Goal: Information Seeking & Learning: Learn about a topic

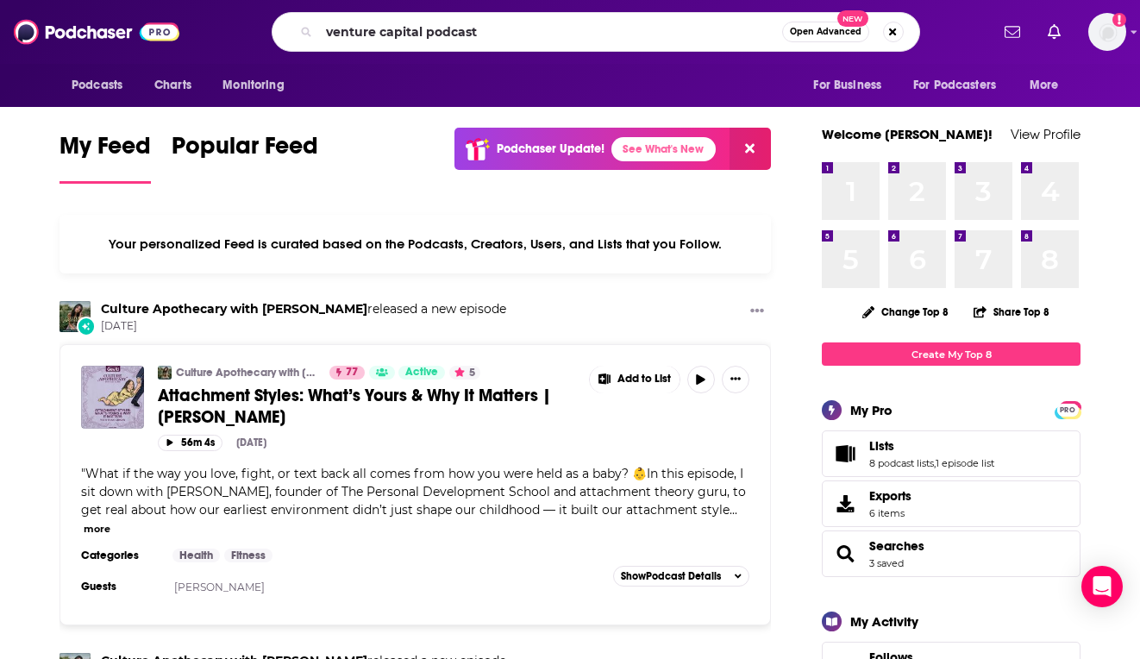
type input "venture capital podcast"
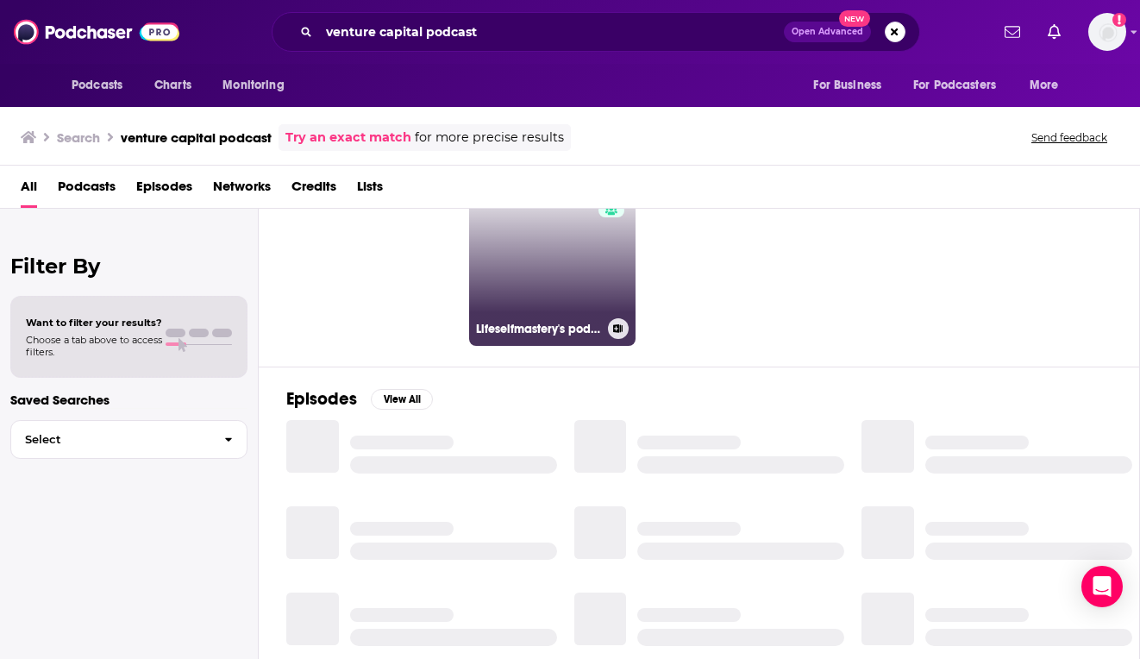
scroll to position [88, 0]
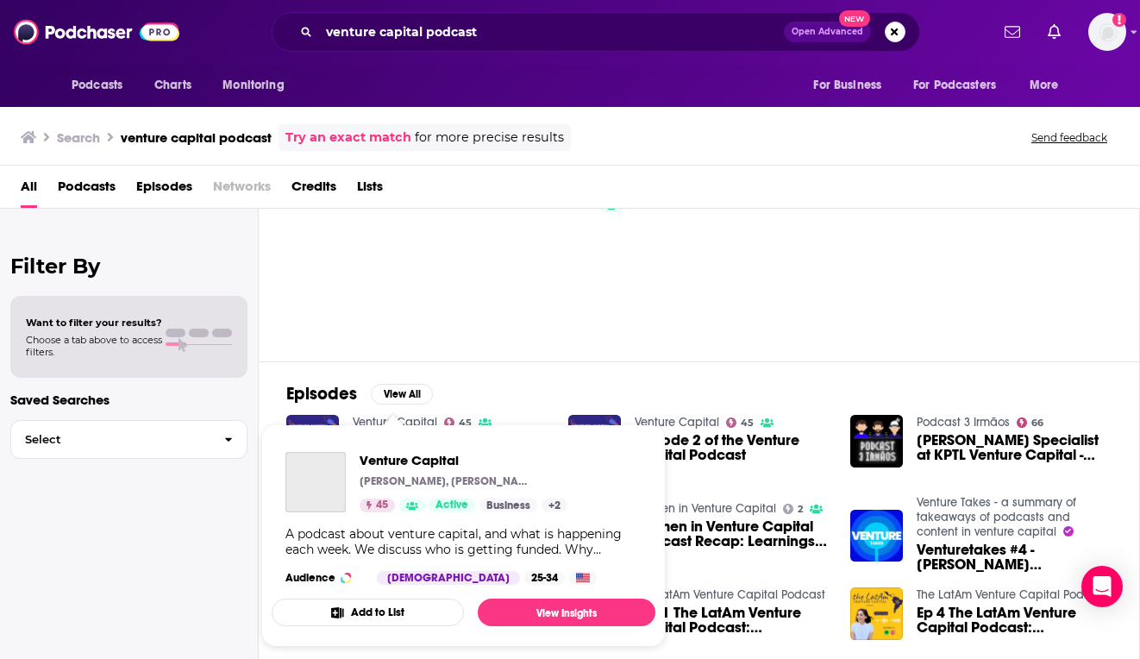
click at [376, 423] on span "Venture Capital [PERSON_NAME], [PERSON_NAME] 45 Active Business + 2 A podcast a…" at bounding box center [463, 535] width 405 height 243
click at [380, 459] on span "Venture Capital" at bounding box center [464, 460] width 208 height 16
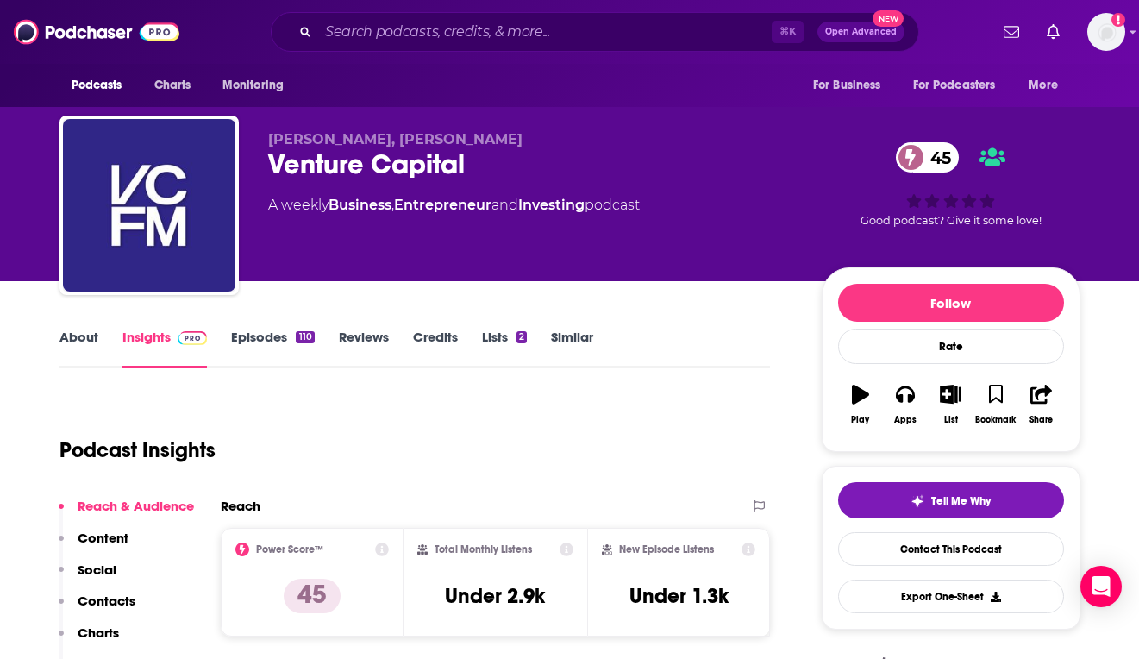
click at [259, 341] on link "Episodes 110" at bounding box center [272, 349] width 83 height 40
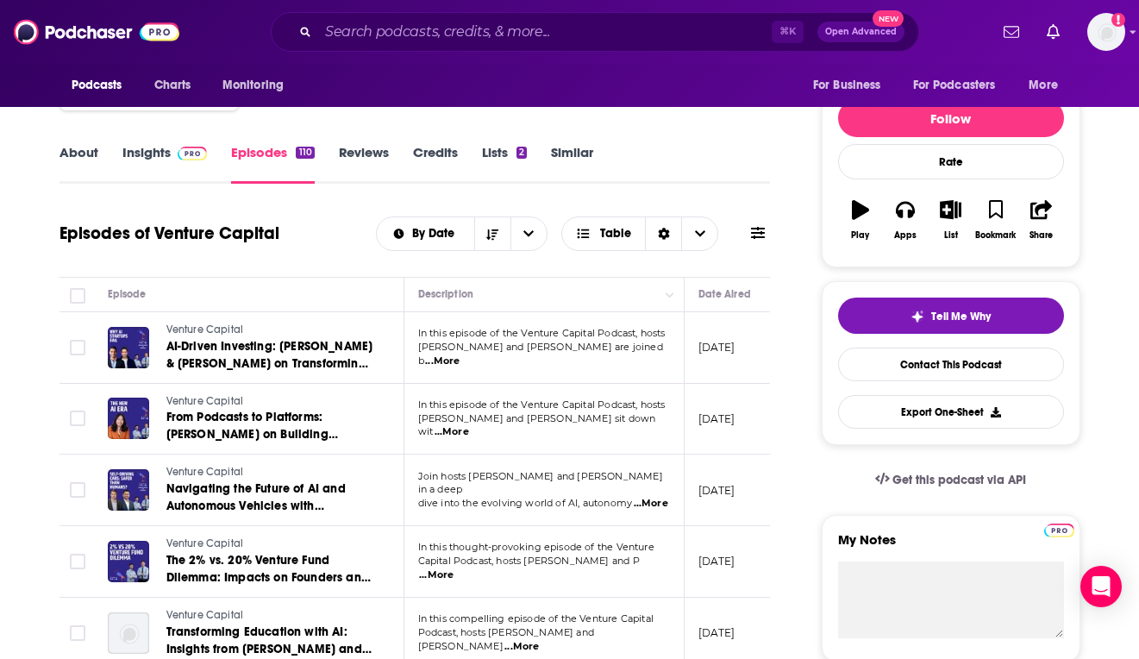
scroll to position [188, 0]
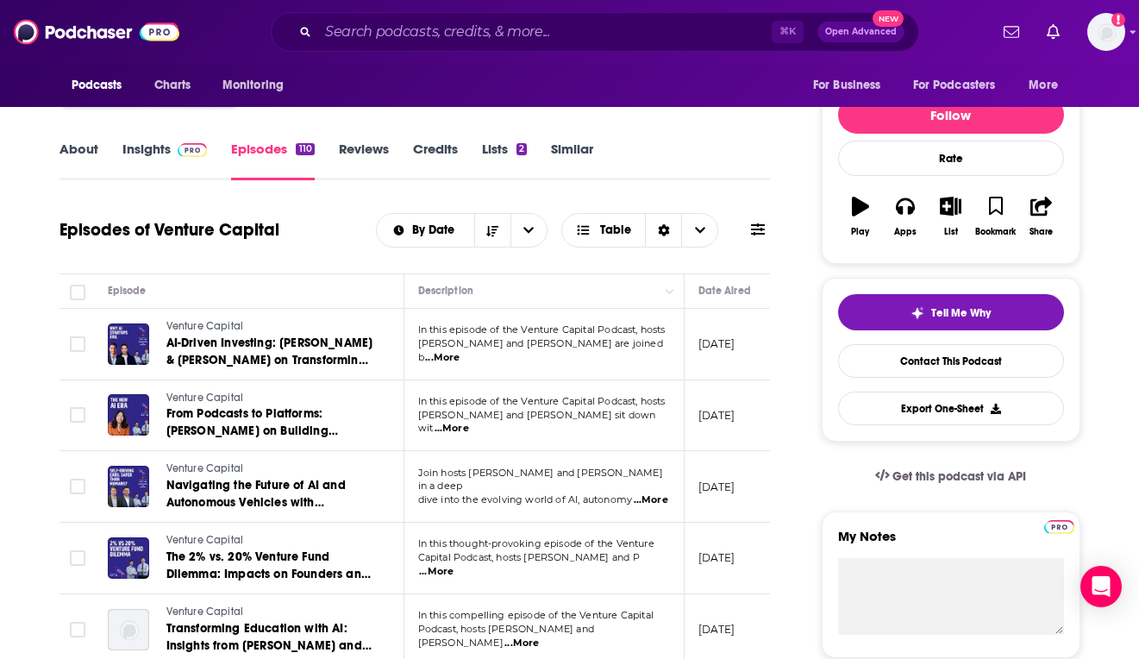
click at [460, 354] on span "...More" at bounding box center [442, 358] width 35 height 14
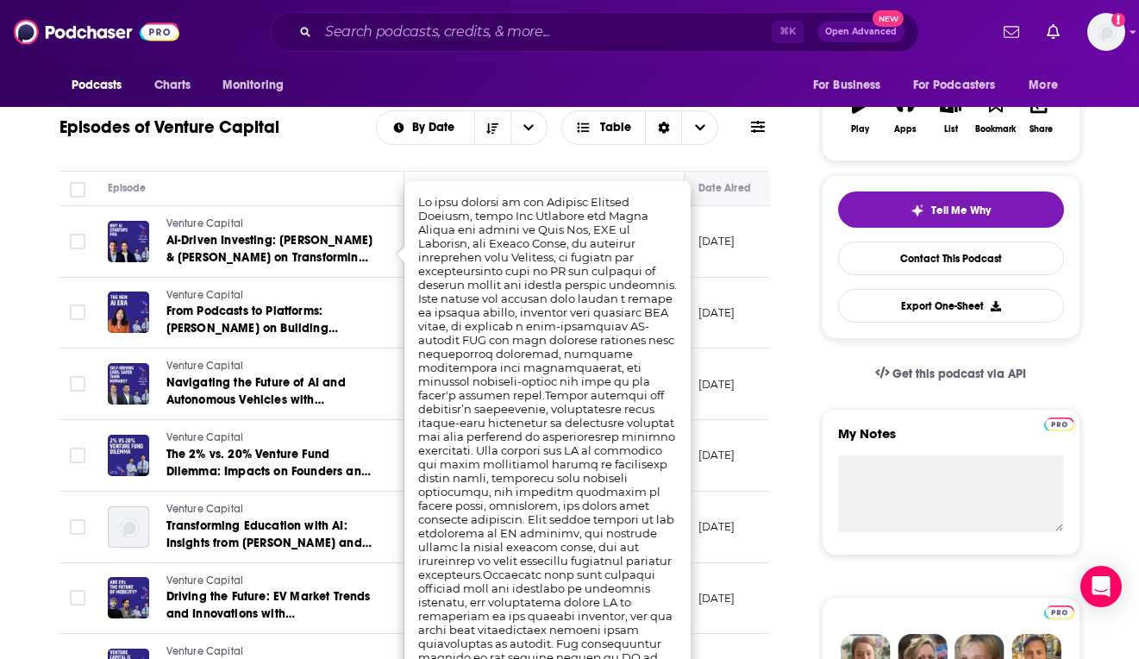
scroll to position [313, 0]
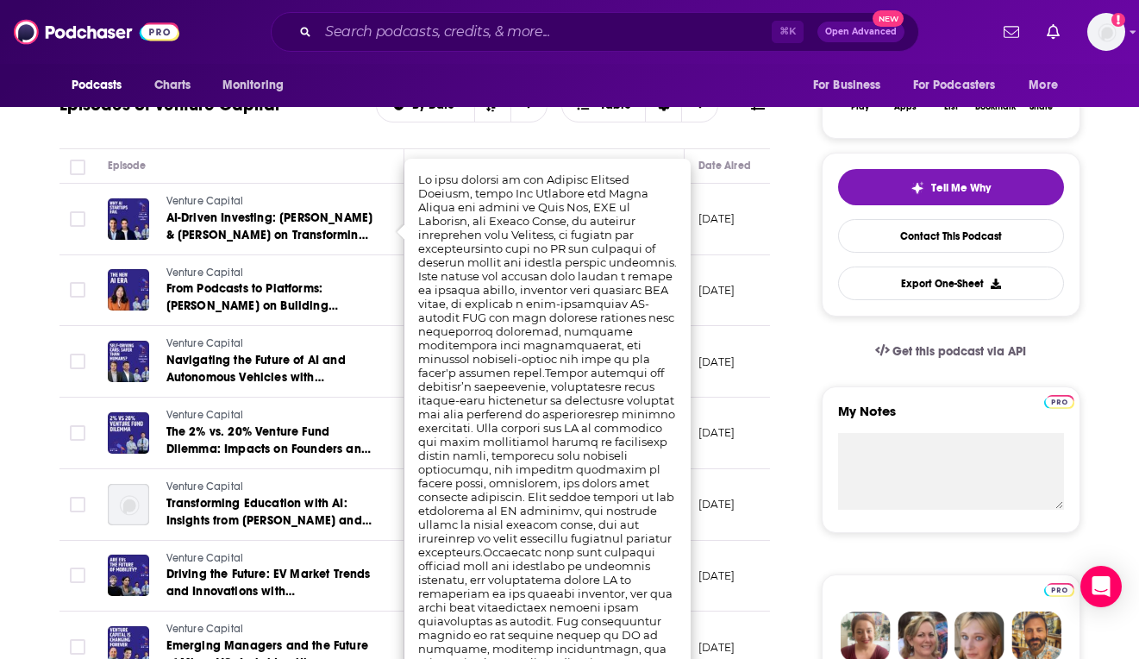
click at [382, 285] on td "Venture Capital From Podcasts to Platforms: [PERSON_NAME] on Building Community…" at bounding box center [249, 291] width 311 height 72
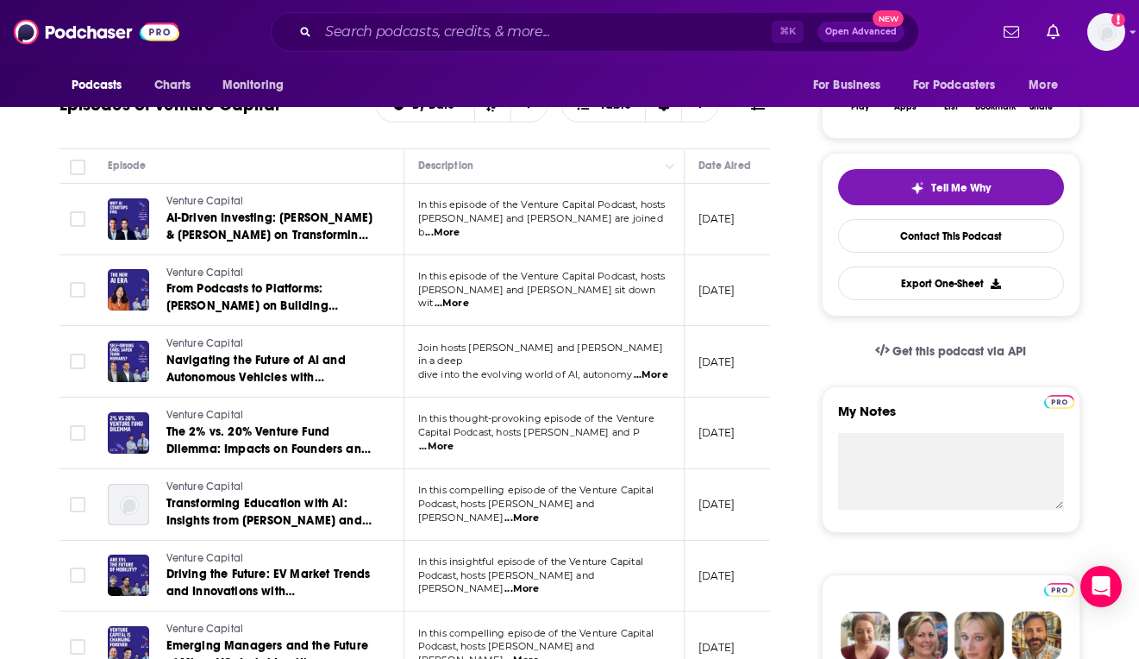
click at [469, 302] on span "...More" at bounding box center [452, 304] width 35 height 14
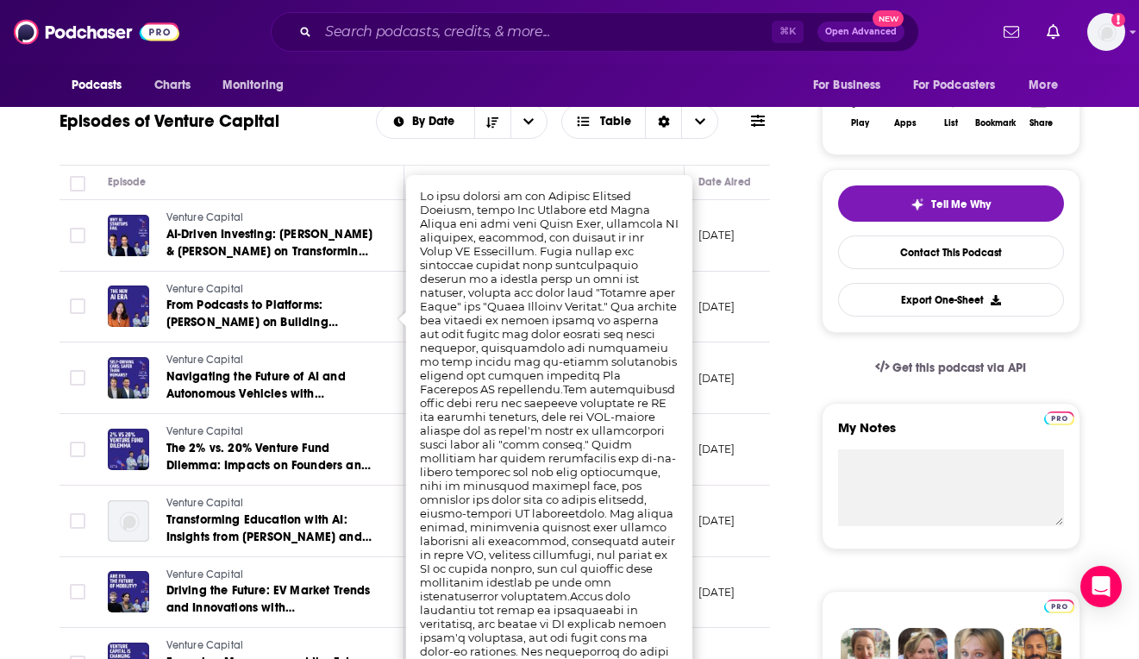
scroll to position [289, 0]
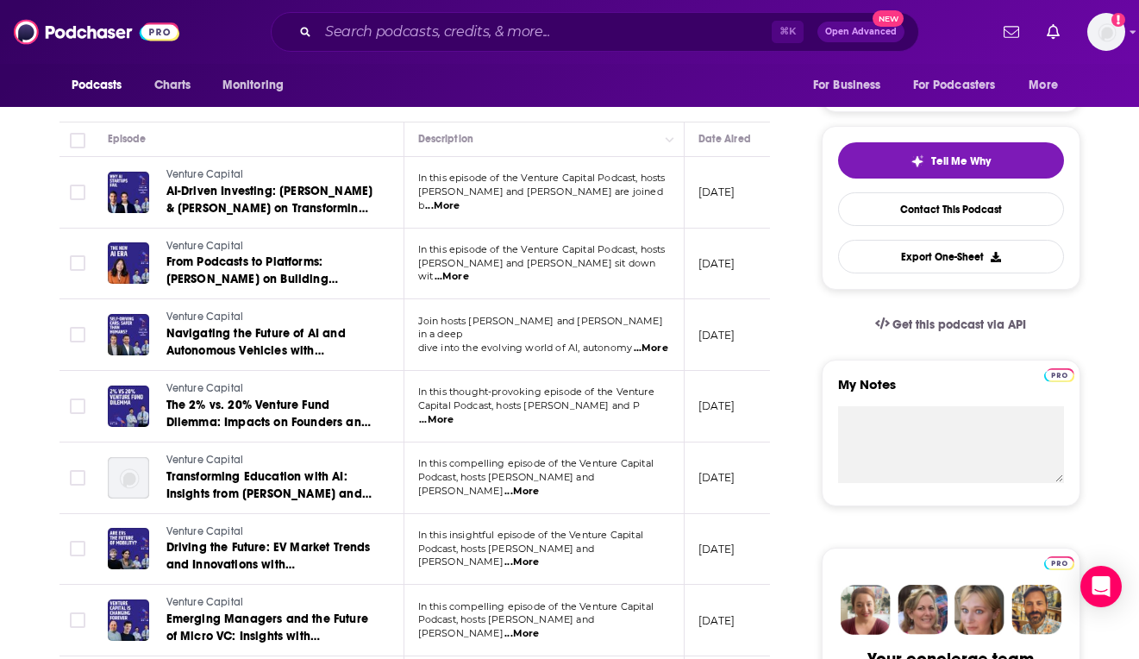
scroll to position [417, 0]
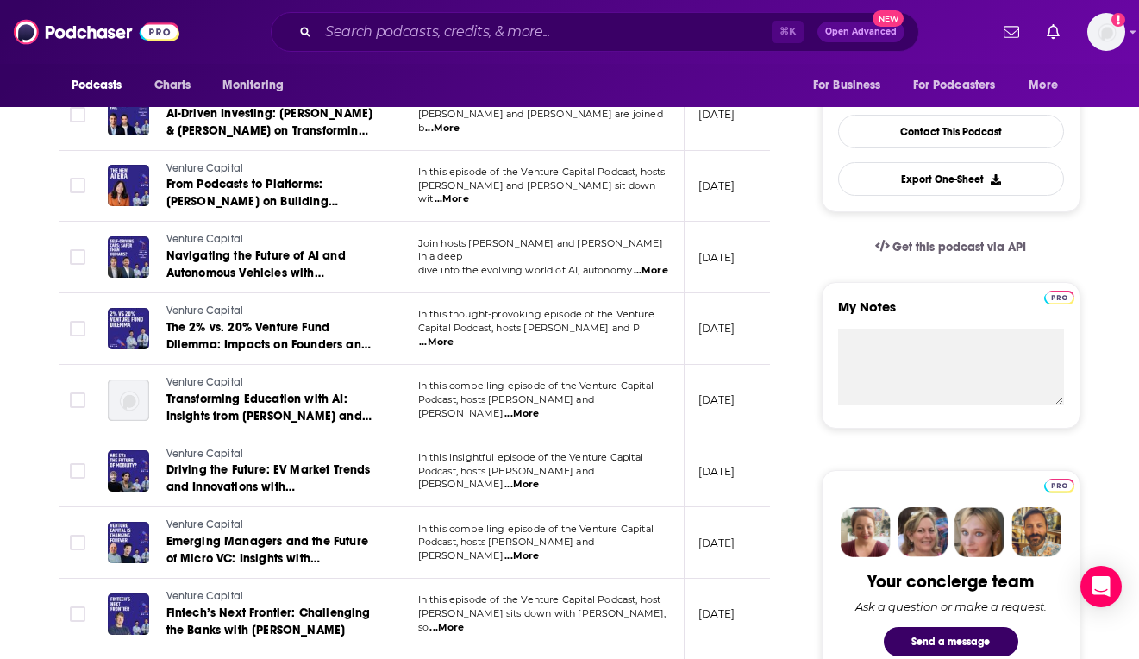
click at [652, 264] on span "...More" at bounding box center [651, 271] width 35 height 14
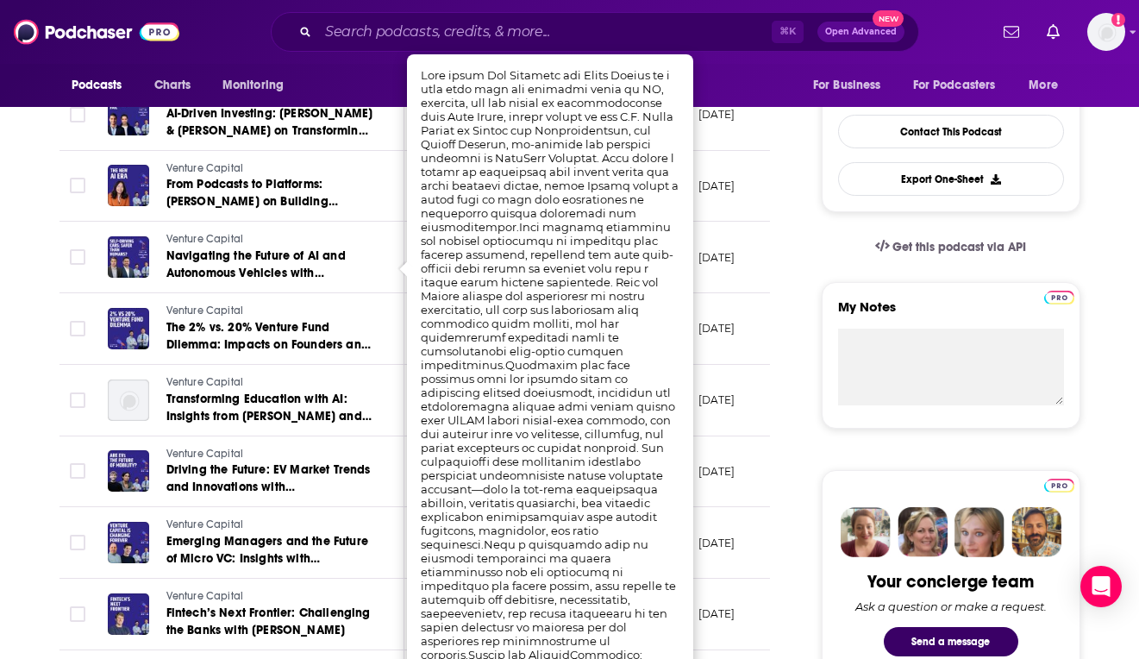
click at [759, 273] on td "[DATE]" at bounding box center [741, 258] width 112 height 72
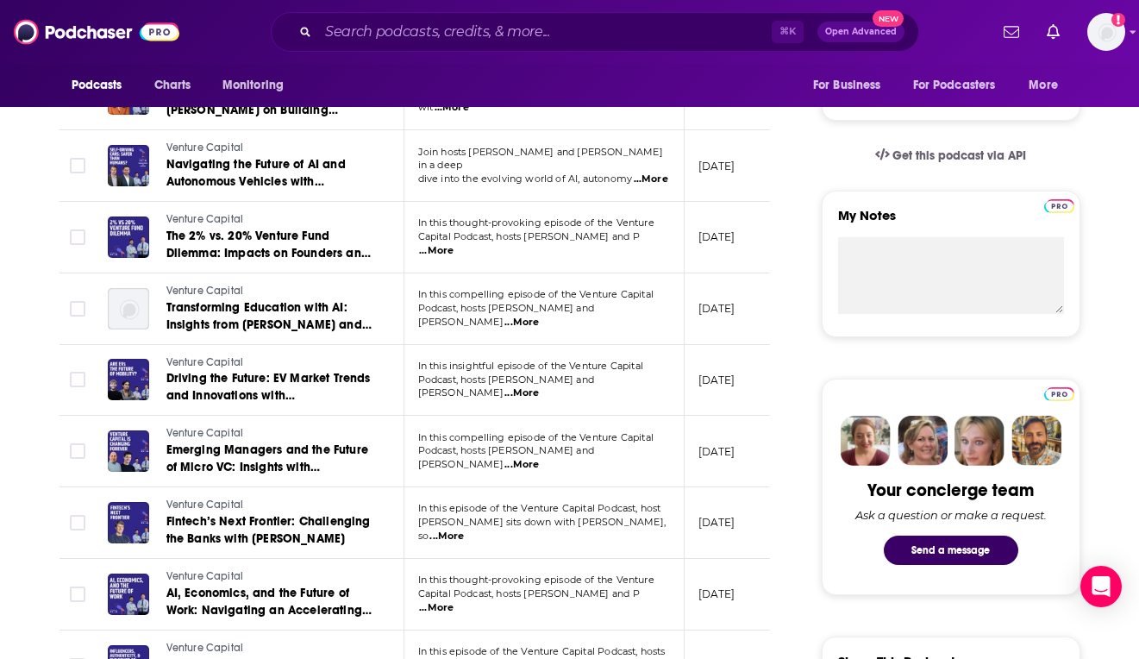
scroll to position [539, 0]
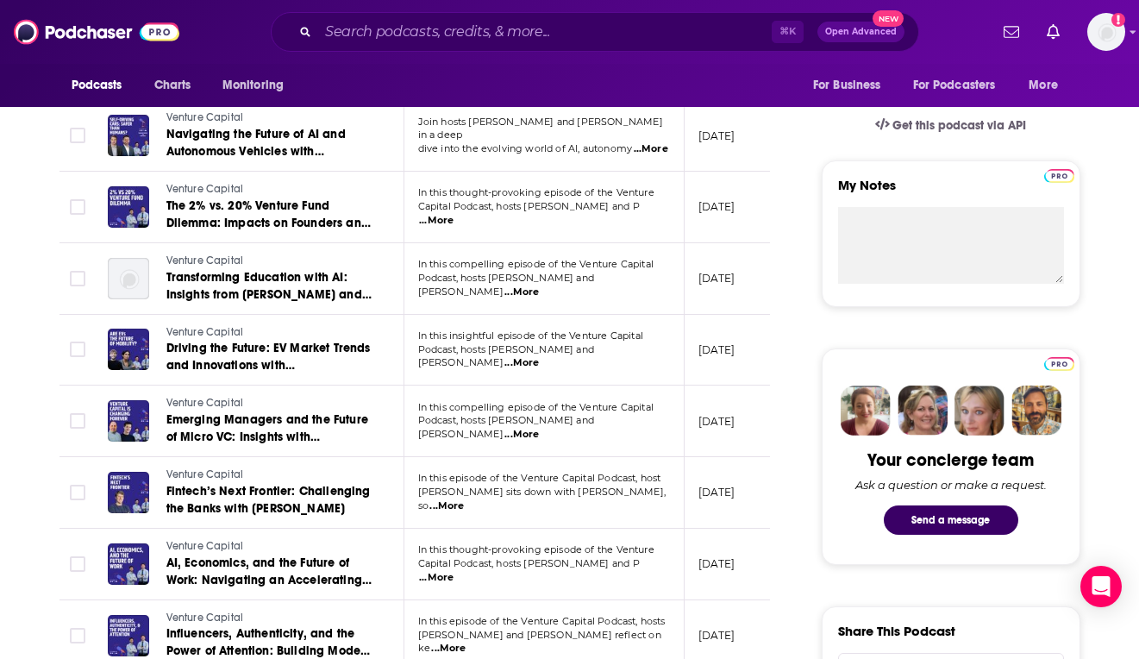
click at [454, 214] on span "...More" at bounding box center [436, 221] width 35 height 14
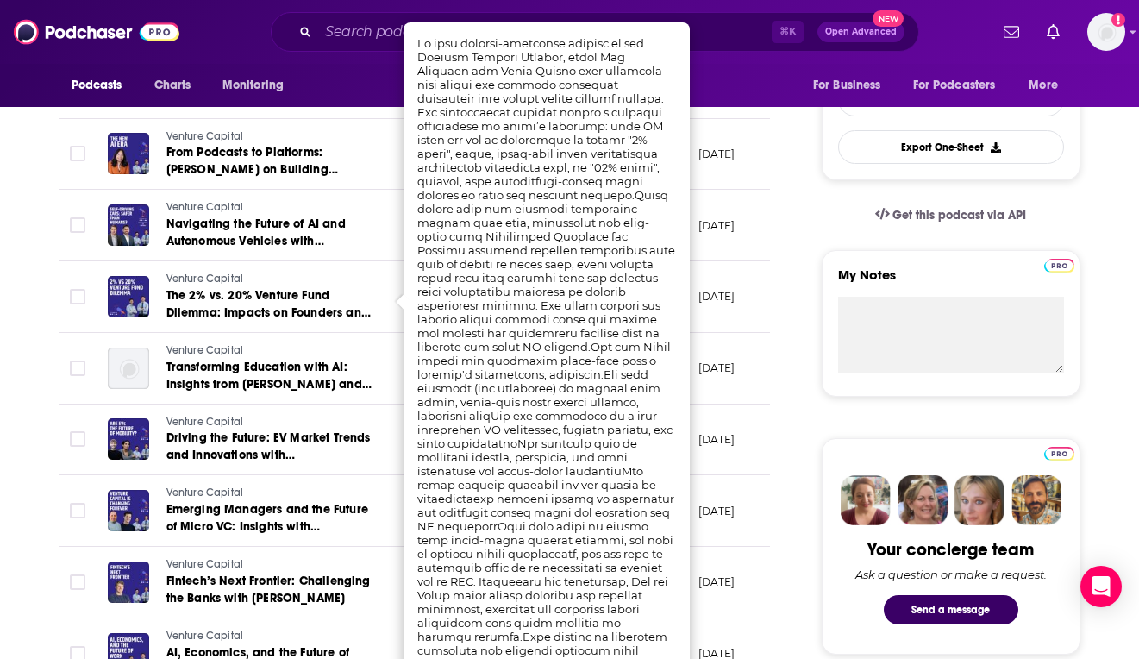
scroll to position [446, 0]
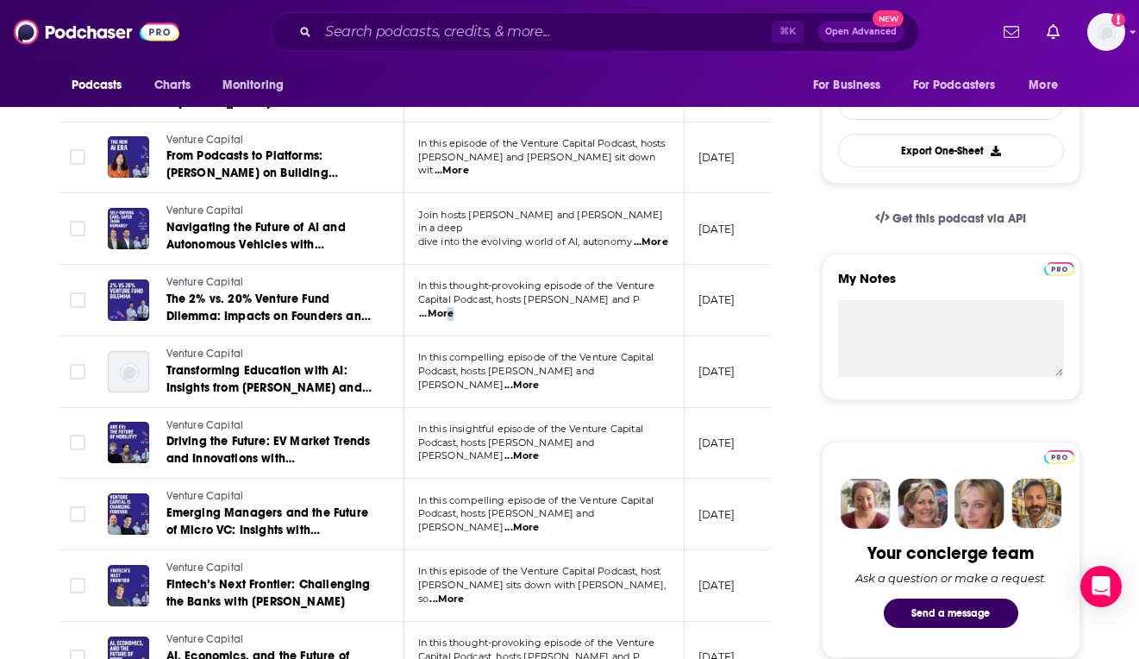
click at [743, 249] on td "[DATE]" at bounding box center [741, 229] width 112 height 72
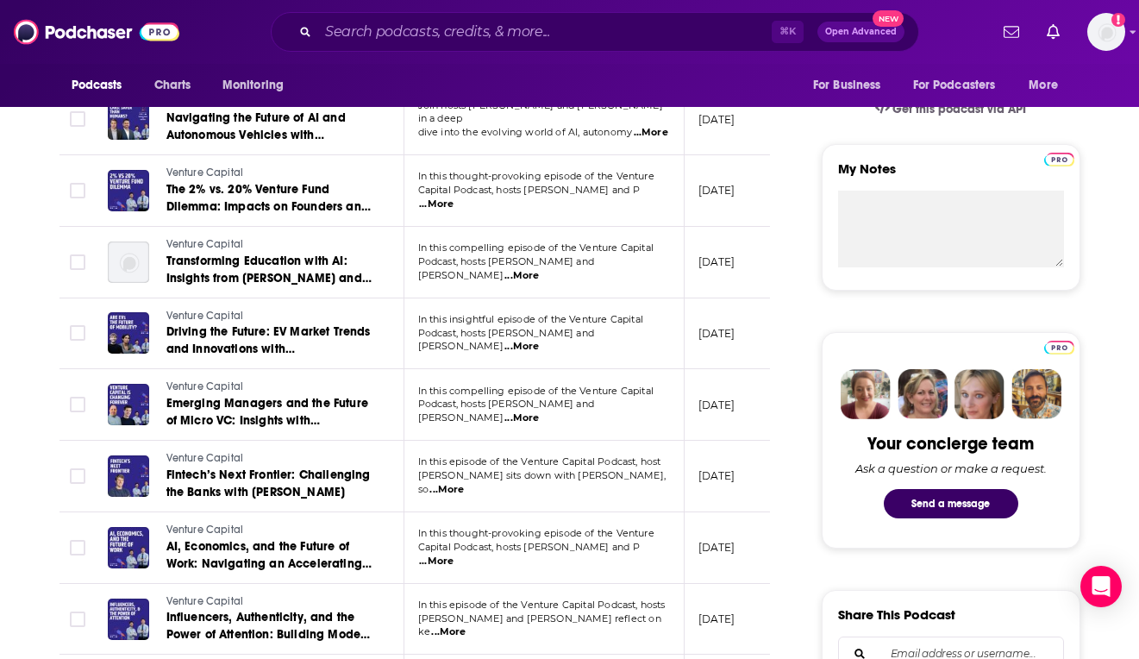
scroll to position [606, 0]
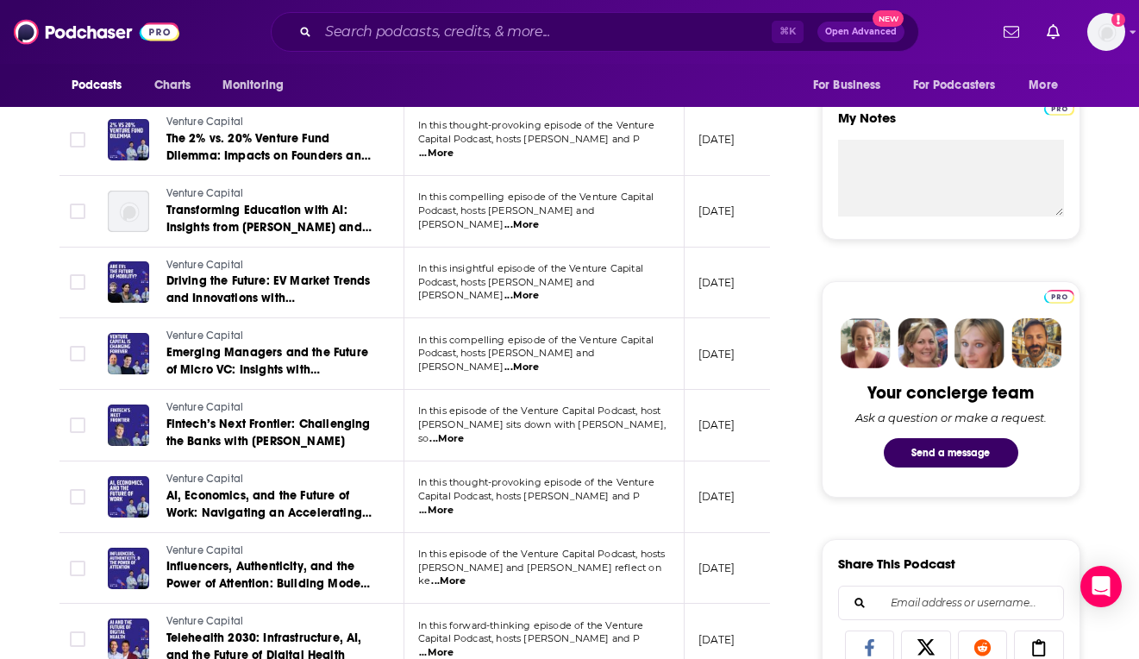
click at [539, 218] on span "...More" at bounding box center [522, 225] width 35 height 14
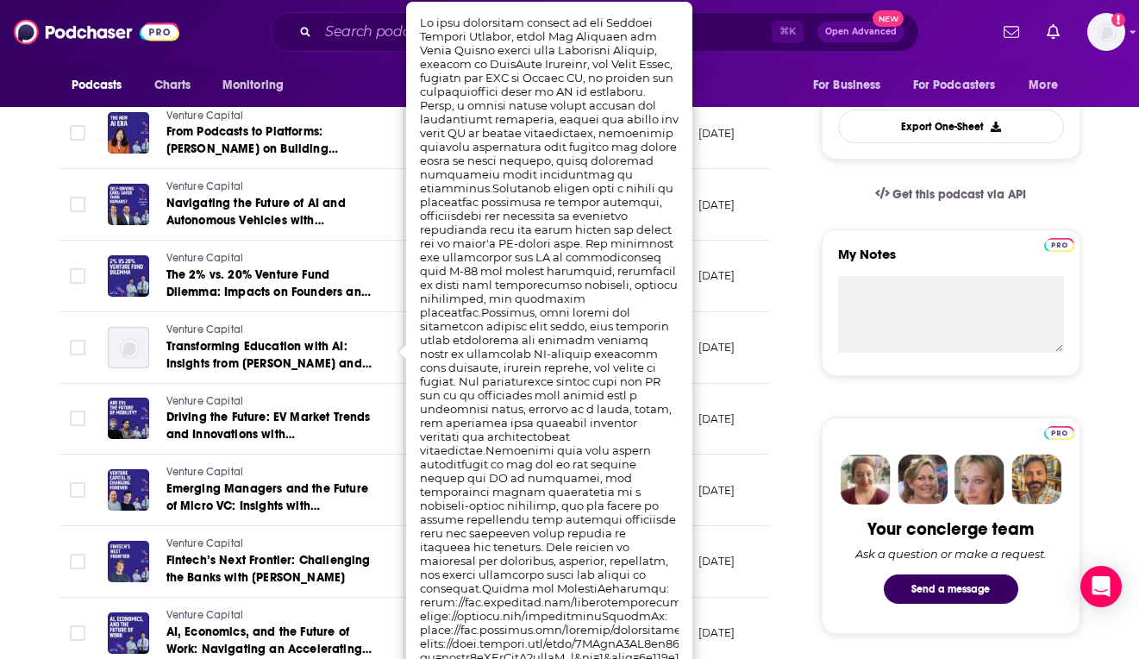
scroll to position [464, 0]
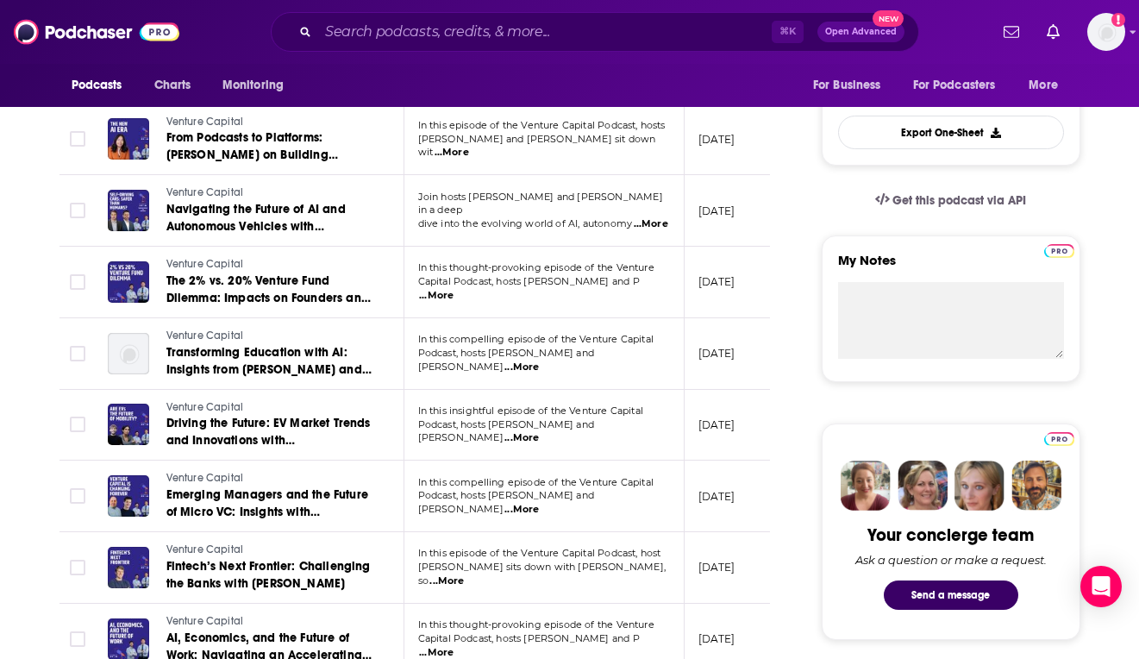
click at [760, 258] on td "[DATE]" at bounding box center [741, 283] width 112 height 72
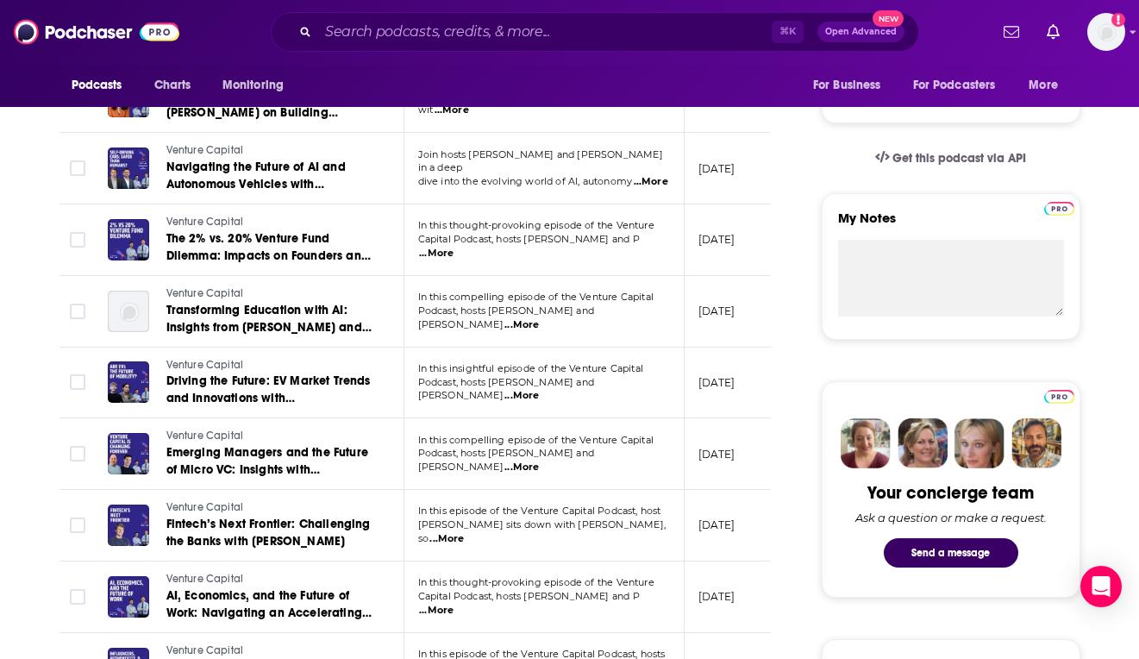
scroll to position [511, 0]
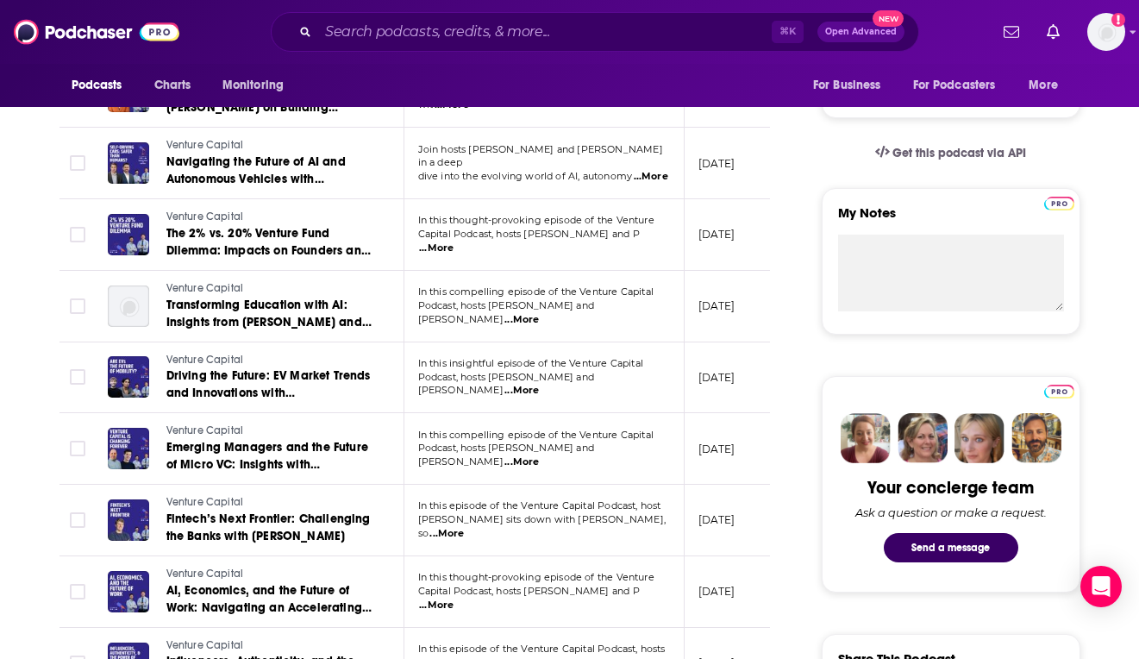
click at [539, 313] on span "...More" at bounding box center [522, 320] width 35 height 14
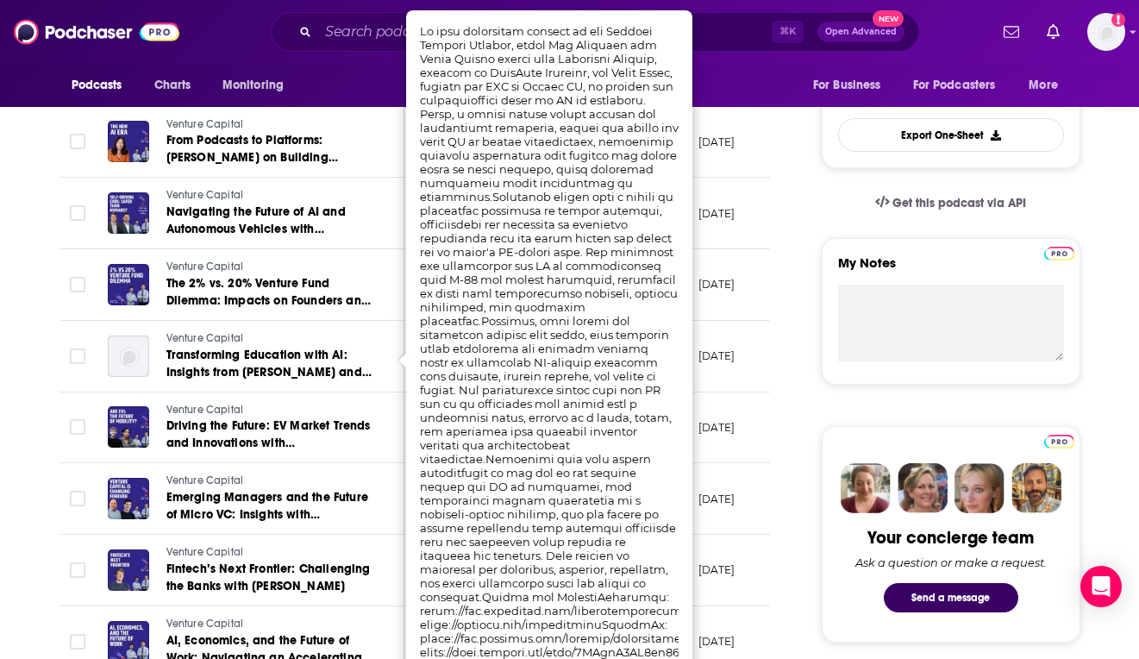
scroll to position [457, 0]
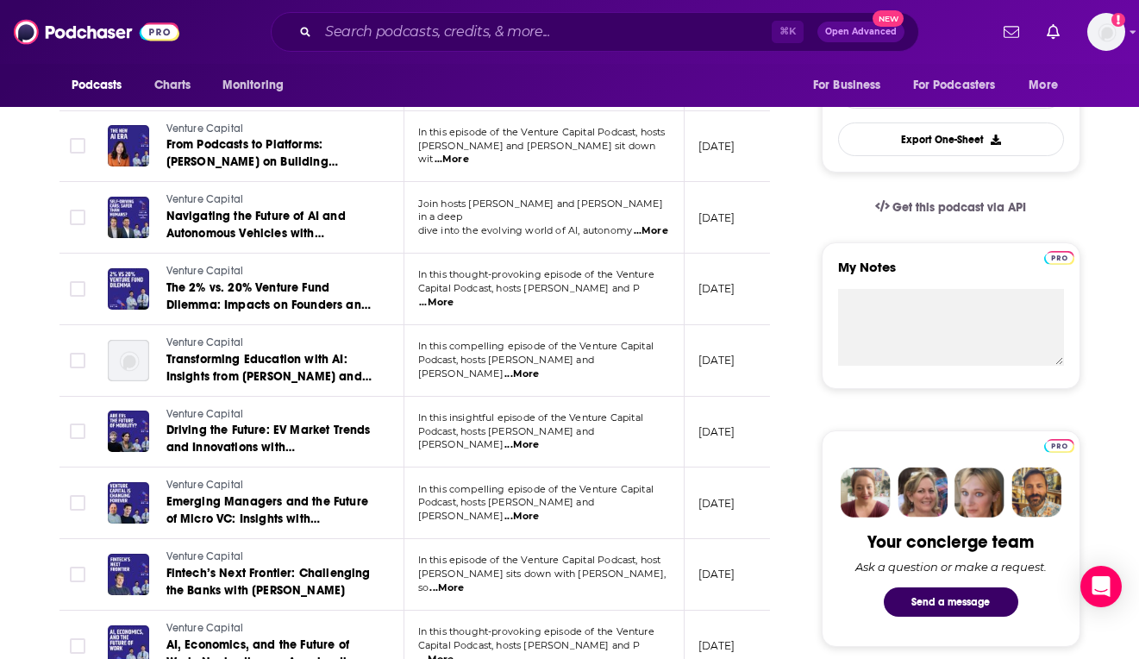
click at [722, 307] on td "[DATE]" at bounding box center [741, 290] width 112 height 72
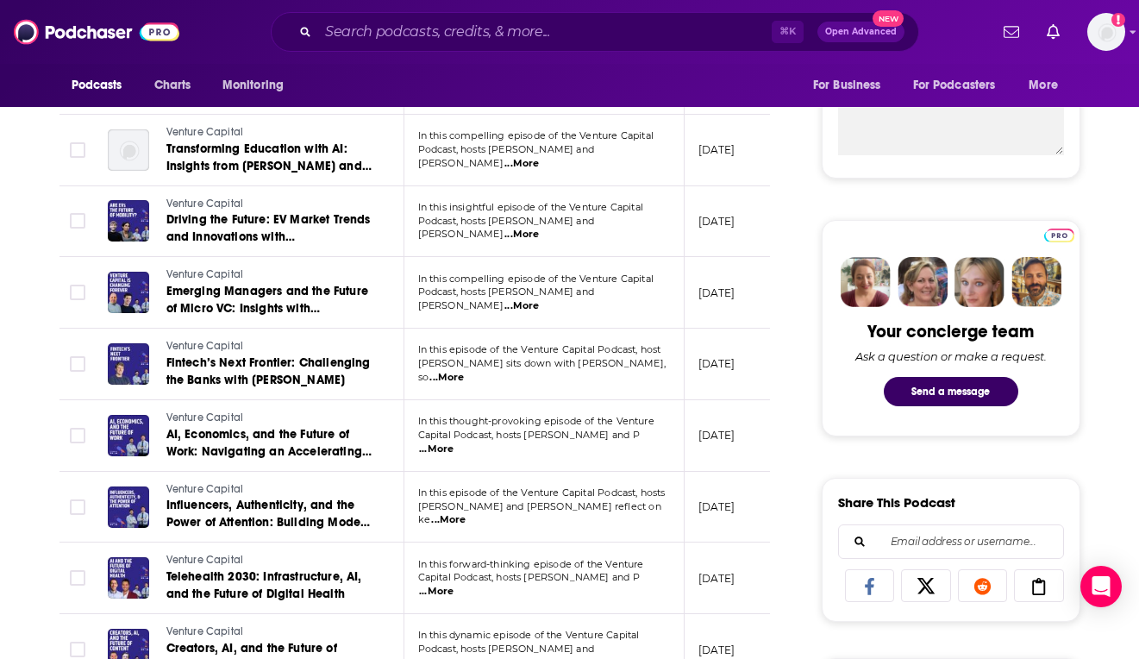
scroll to position [679, 0]
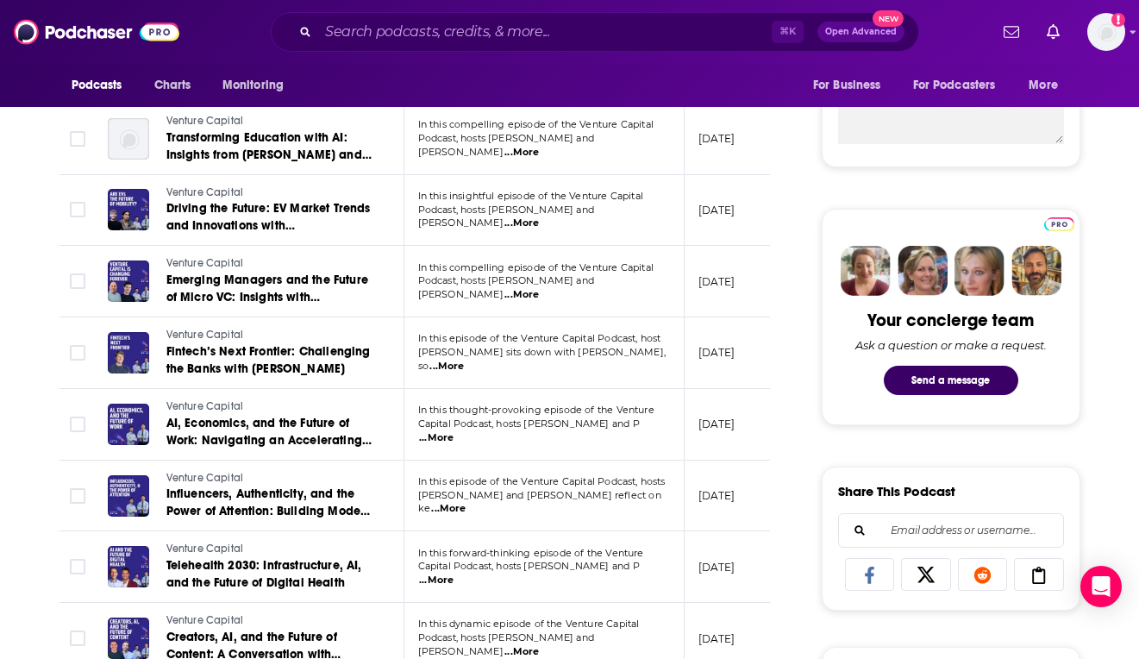
click at [539, 216] on span "...More" at bounding box center [522, 223] width 35 height 14
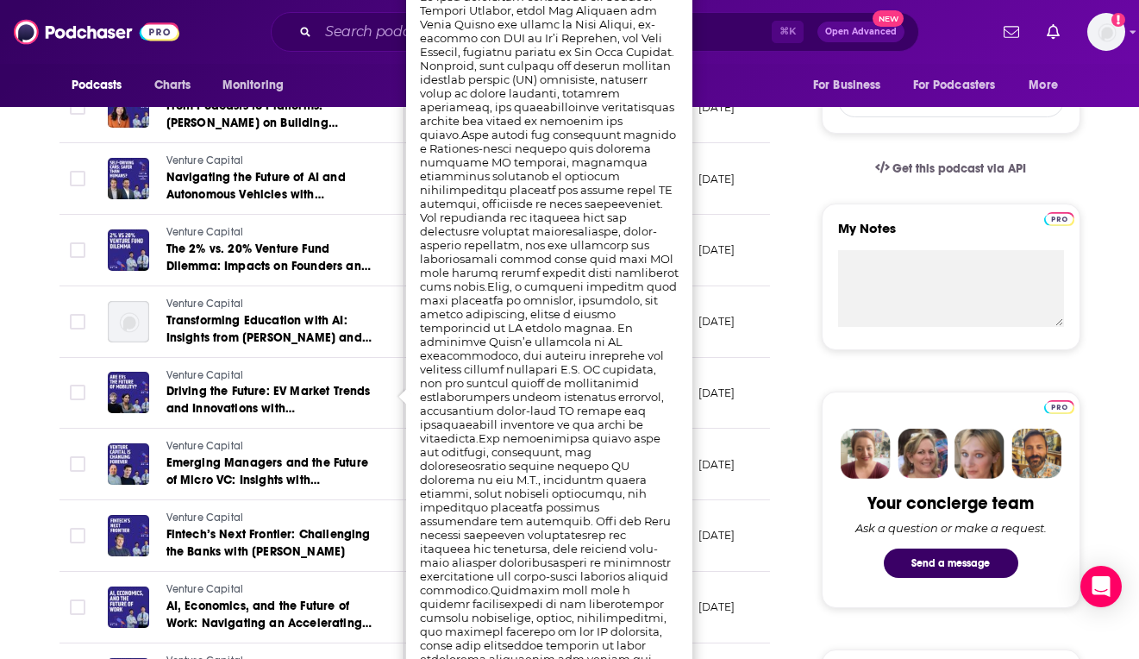
scroll to position [502, 0]
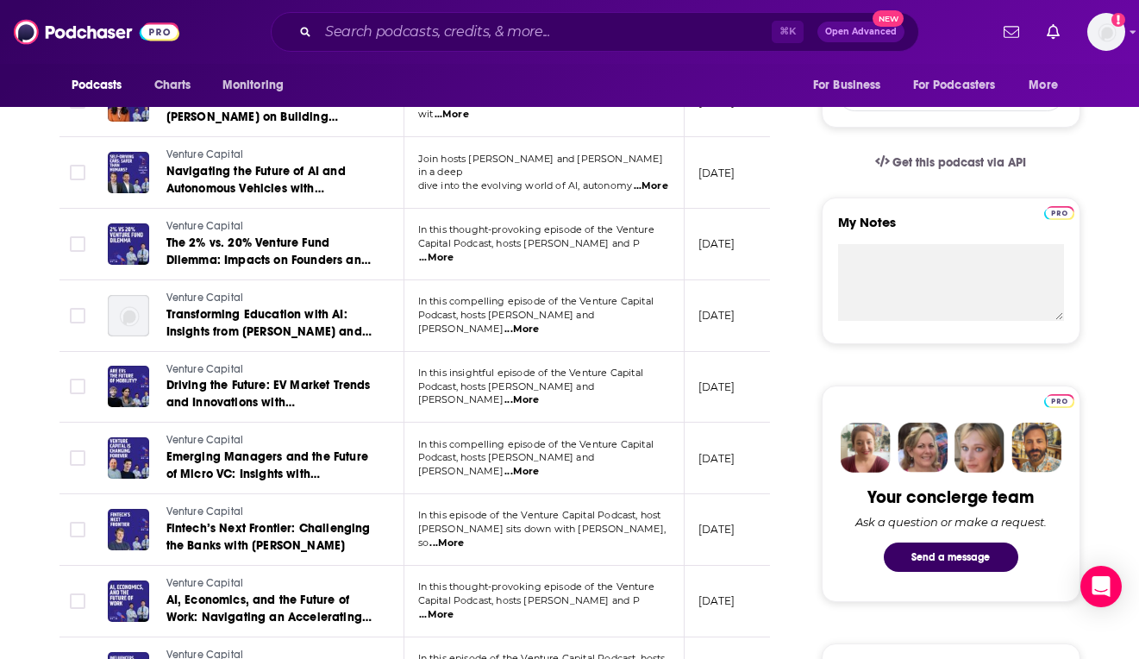
click at [732, 310] on p "[DATE]" at bounding box center [717, 315] width 37 height 15
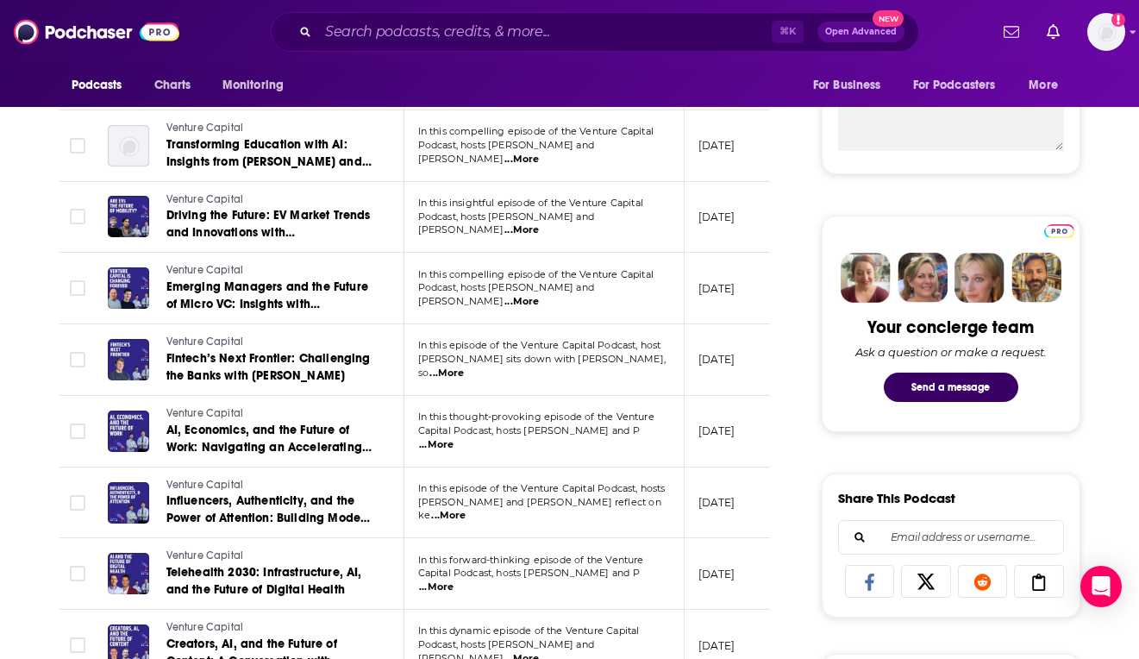
scroll to position [691, 0]
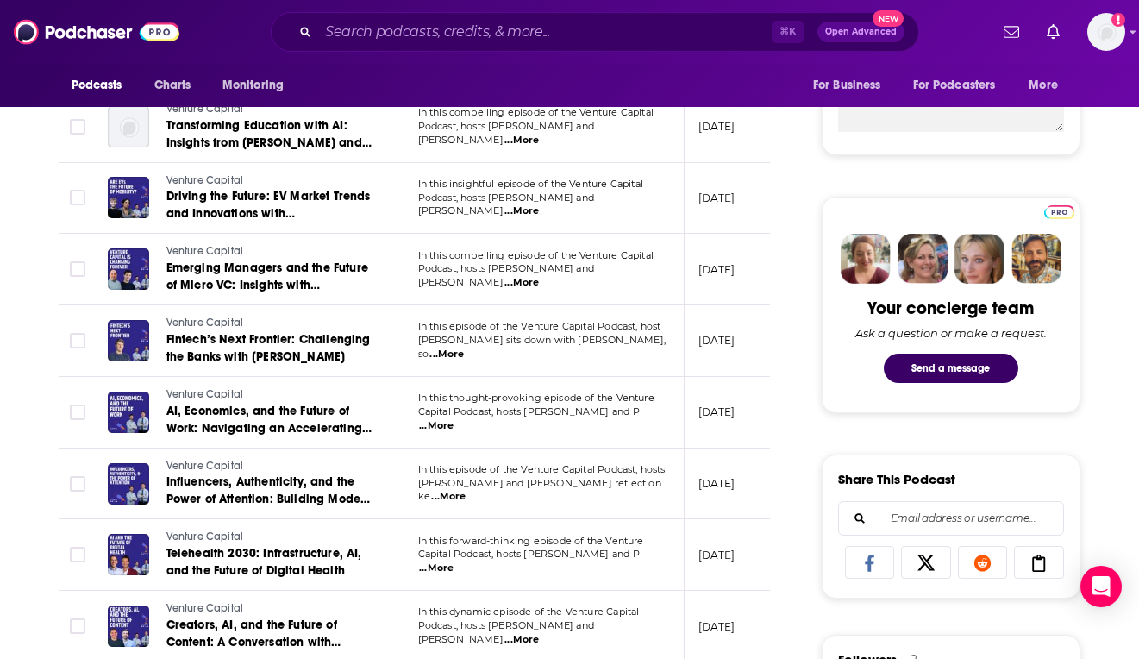
click at [539, 276] on span "...More" at bounding box center [522, 283] width 35 height 14
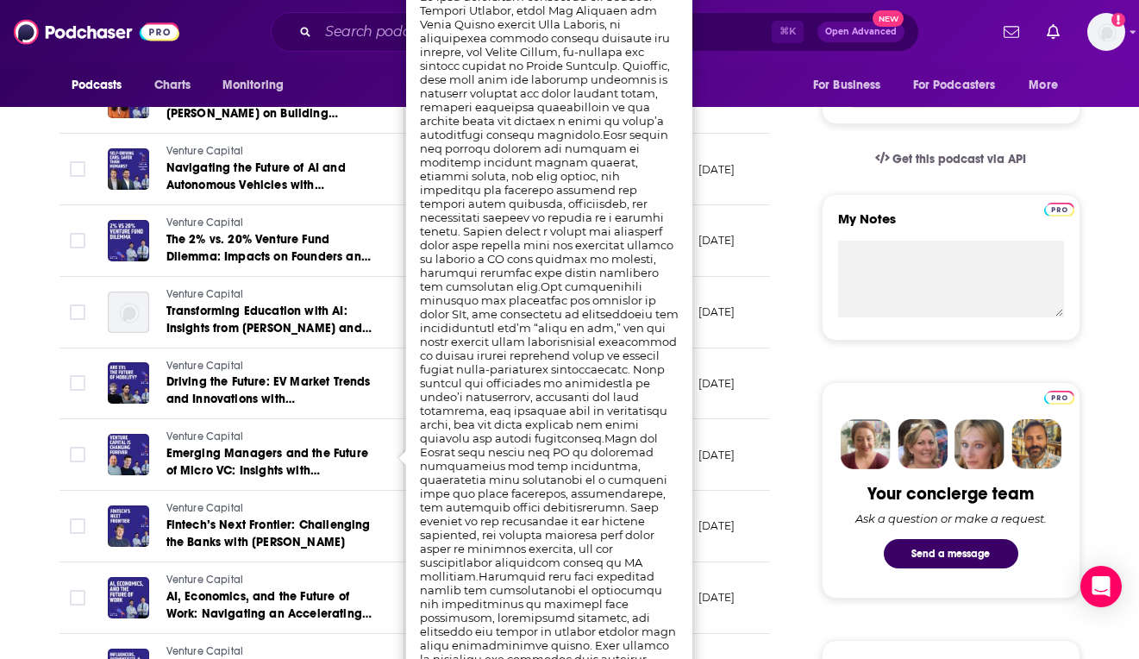
scroll to position [474, 0]
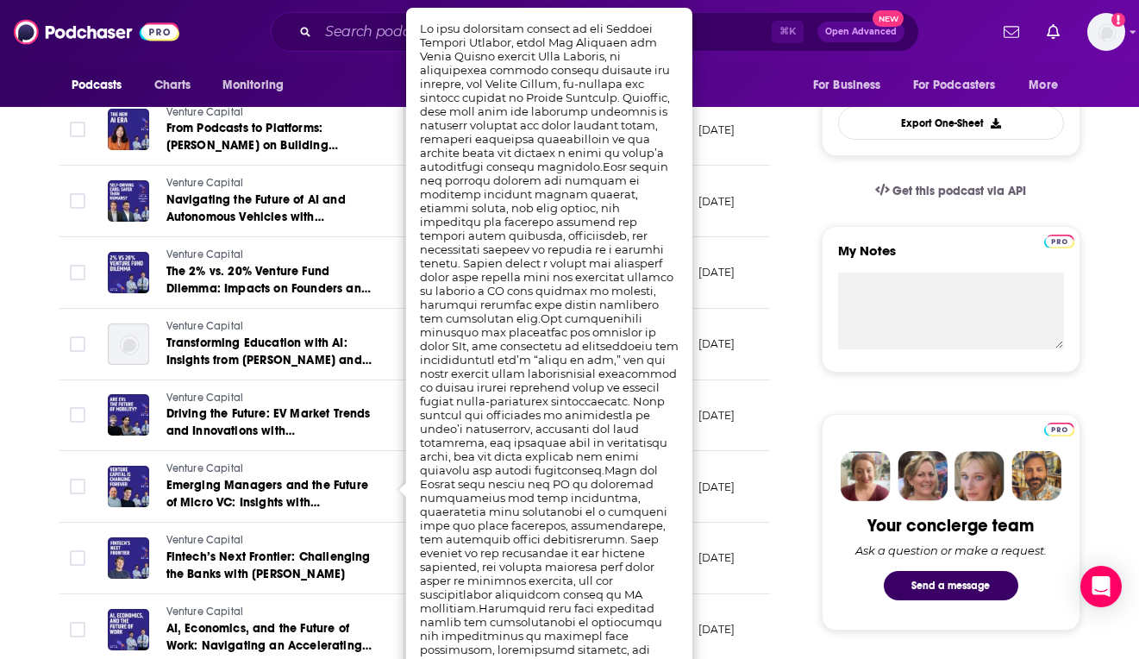
click at [736, 265] on p "[DATE]" at bounding box center [717, 272] width 37 height 15
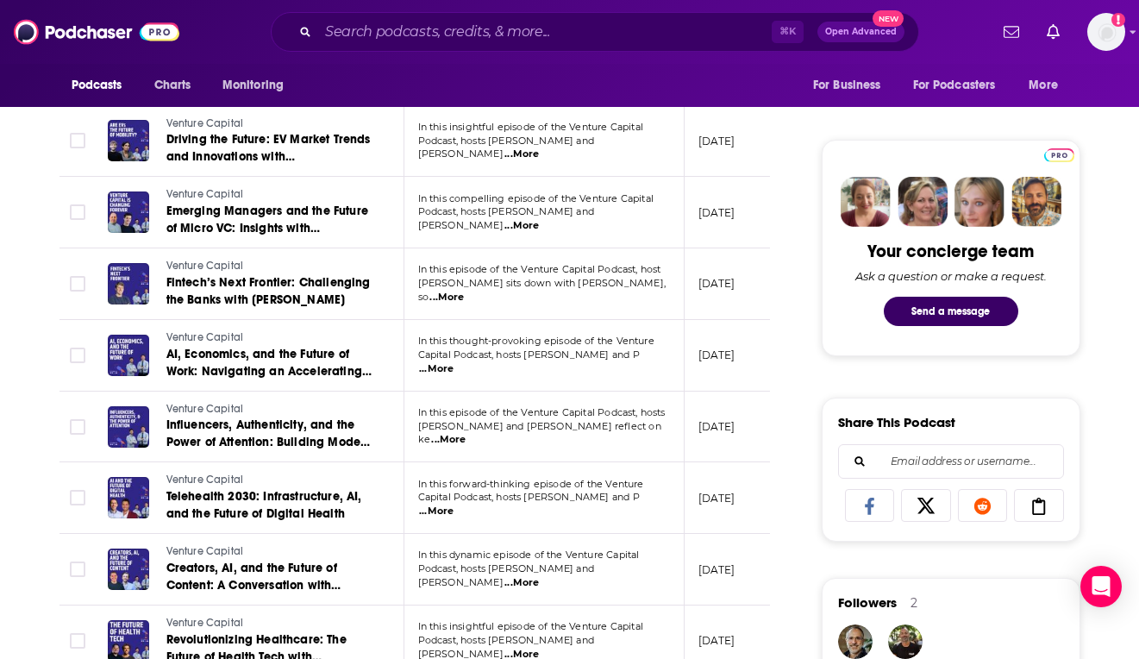
scroll to position [751, 0]
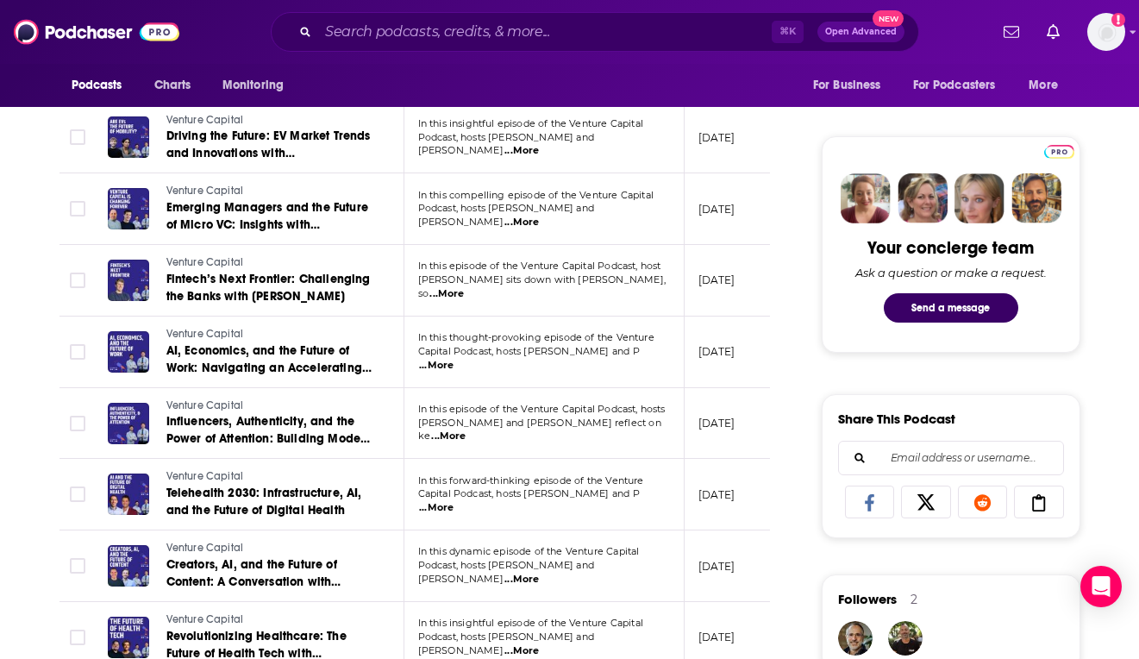
click at [631, 215] on p "Podcast, hosts [PERSON_NAME] and [PERSON_NAME] ...More" at bounding box center [543, 216] width 251 height 28
click at [539, 216] on span "...More" at bounding box center [522, 223] width 35 height 14
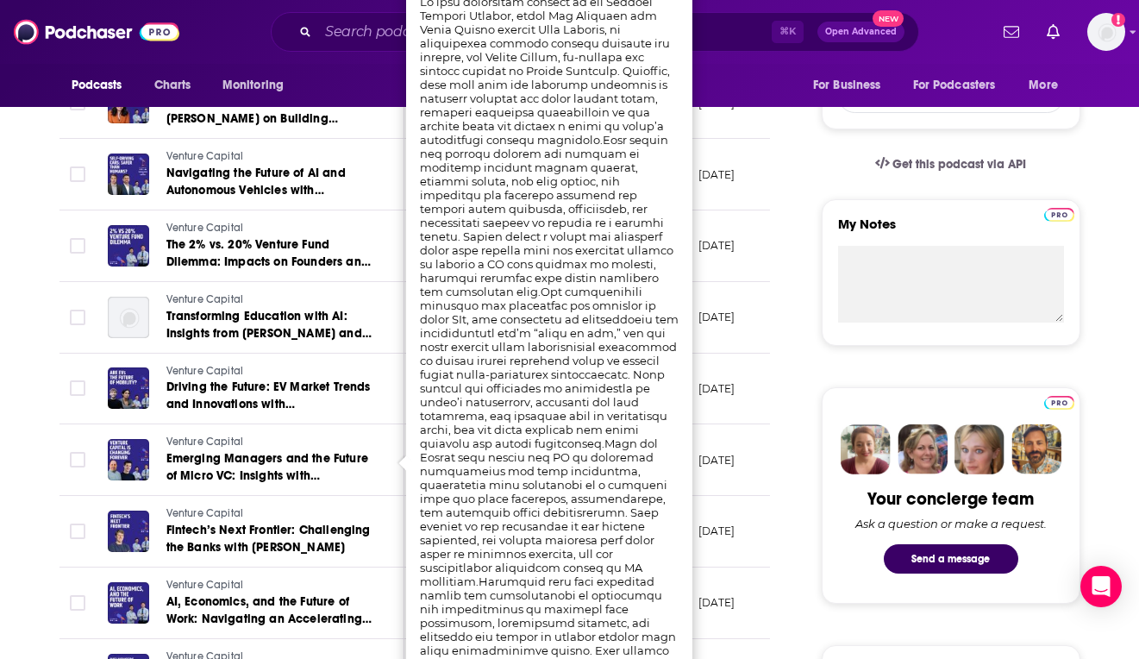
scroll to position [466, 0]
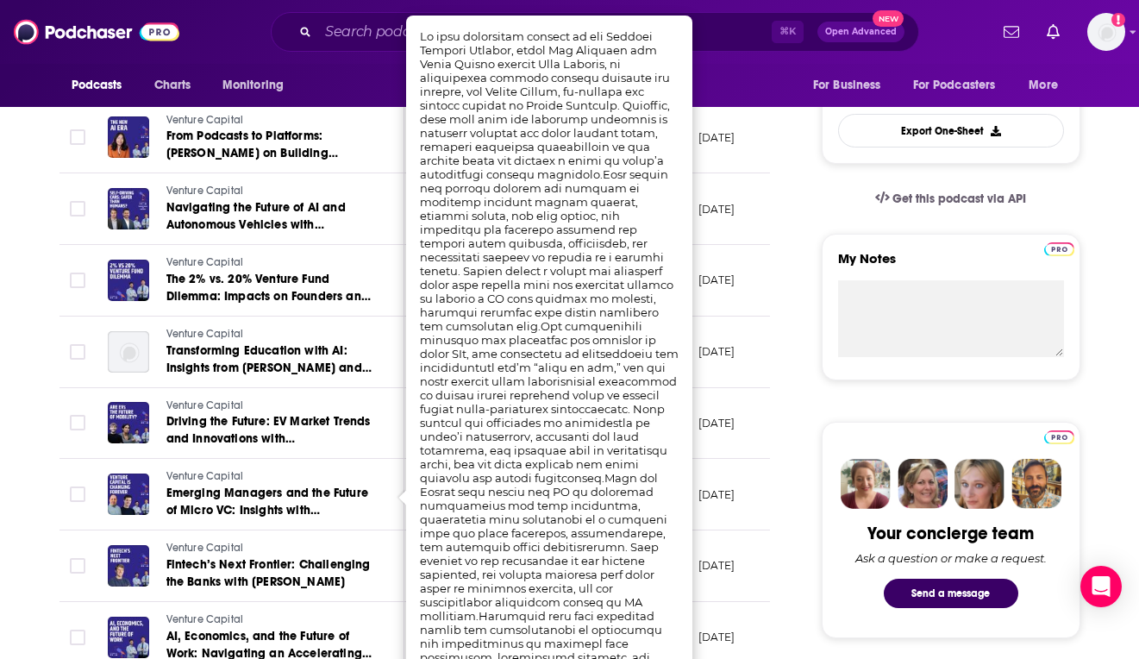
click at [719, 262] on td "[DATE]" at bounding box center [741, 281] width 112 height 72
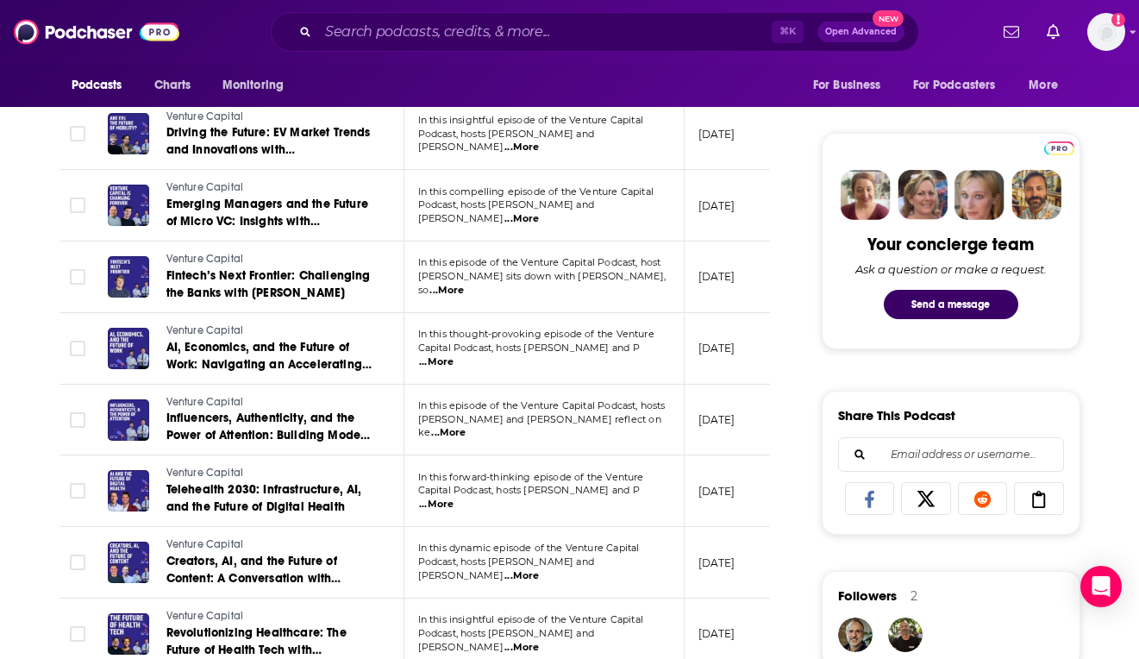
scroll to position [756, 0]
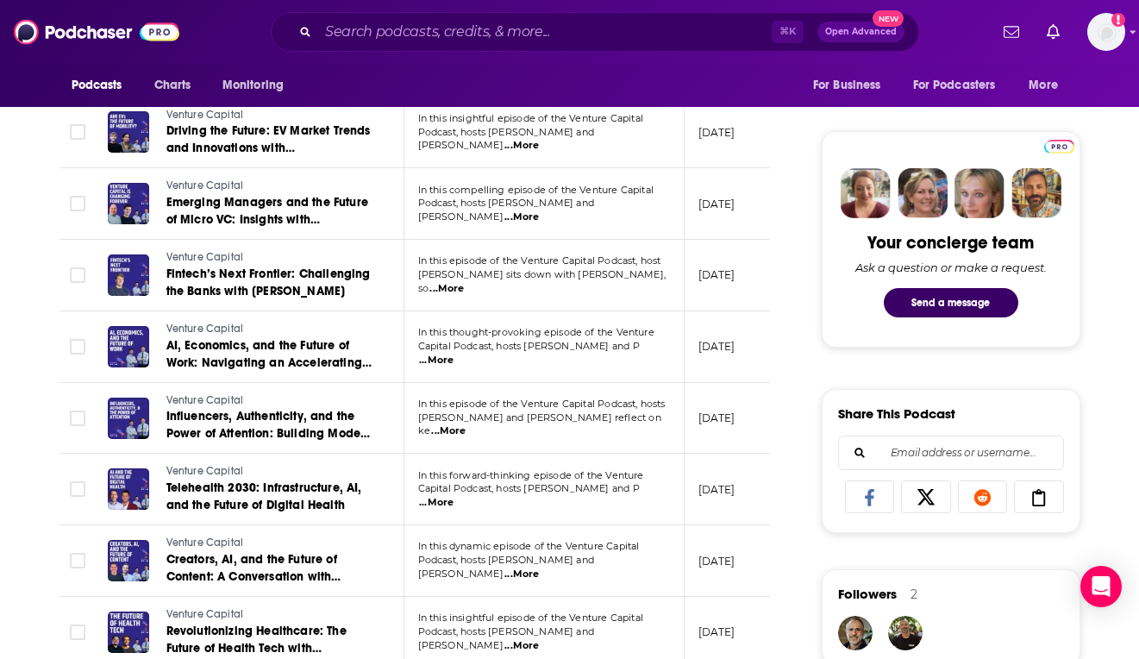
click at [464, 282] on span "...More" at bounding box center [447, 289] width 35 height 14
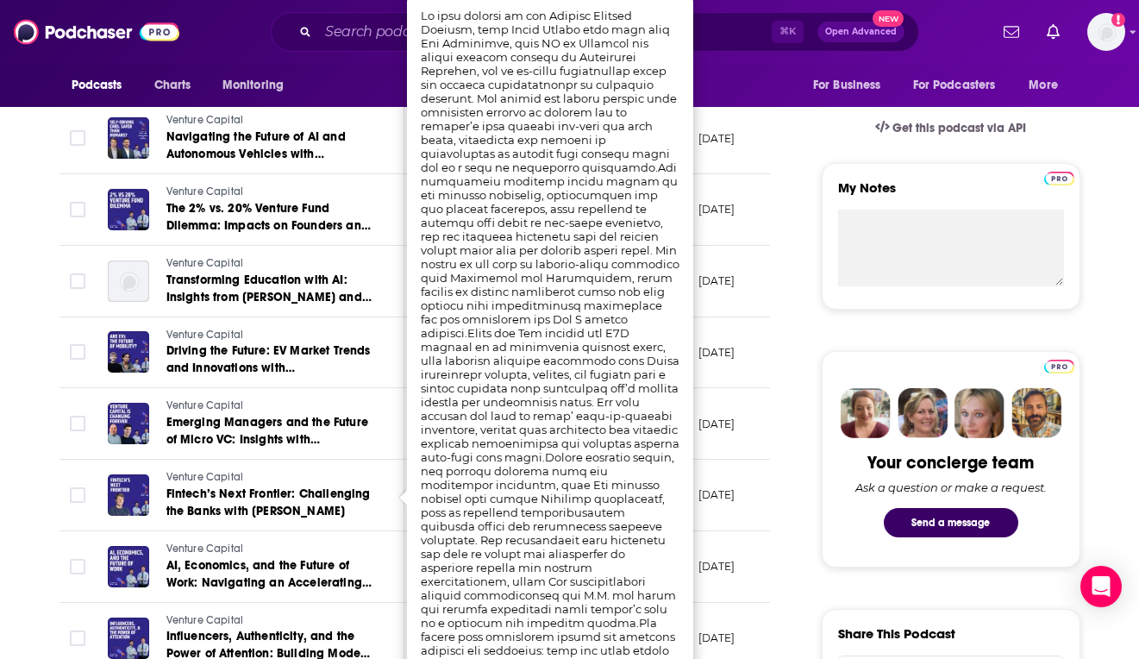
scroll to position [501, 0]
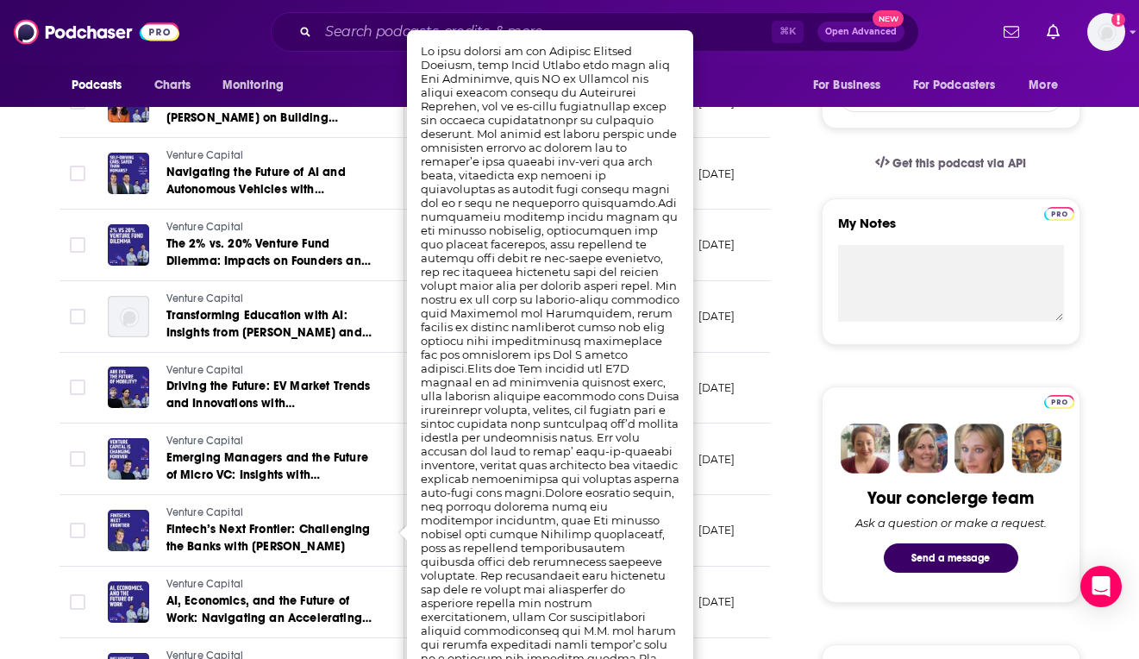
click at [736, 237] on p "[DATE]" at bounding box center [717, 244] width 37 height 15
